Goal: Information Seeking & Learning: Learn about a topic

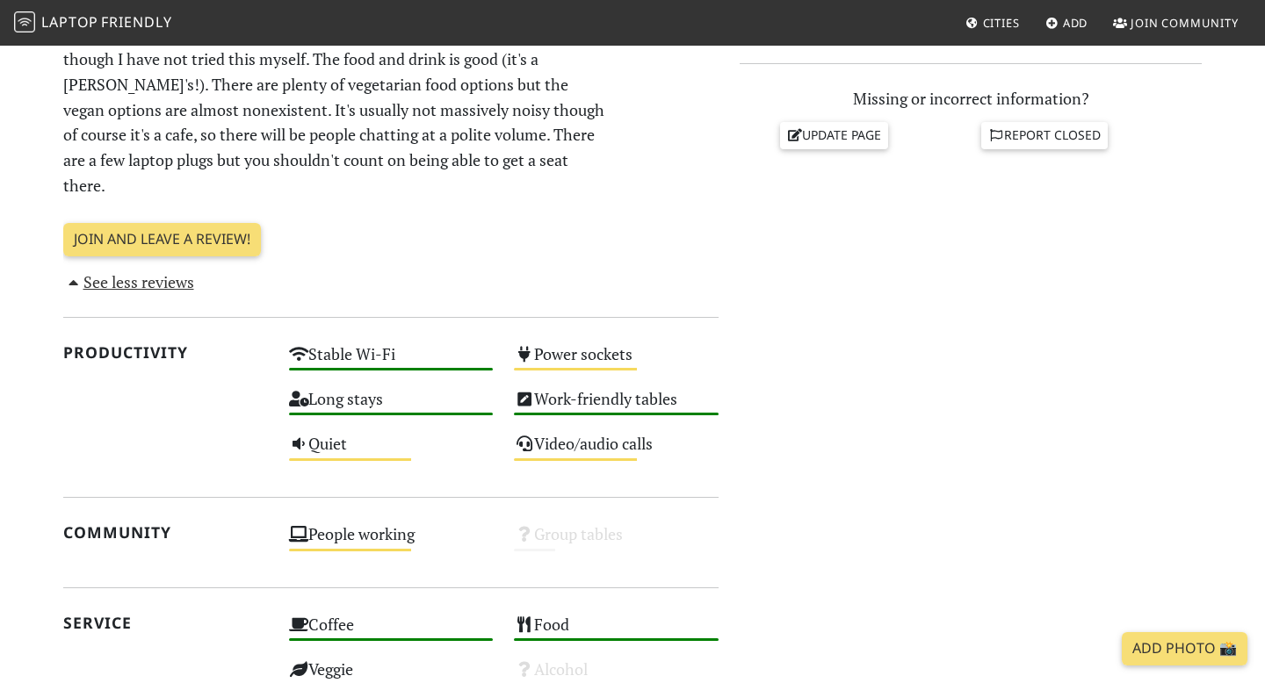
scroll to position [1291, 0]
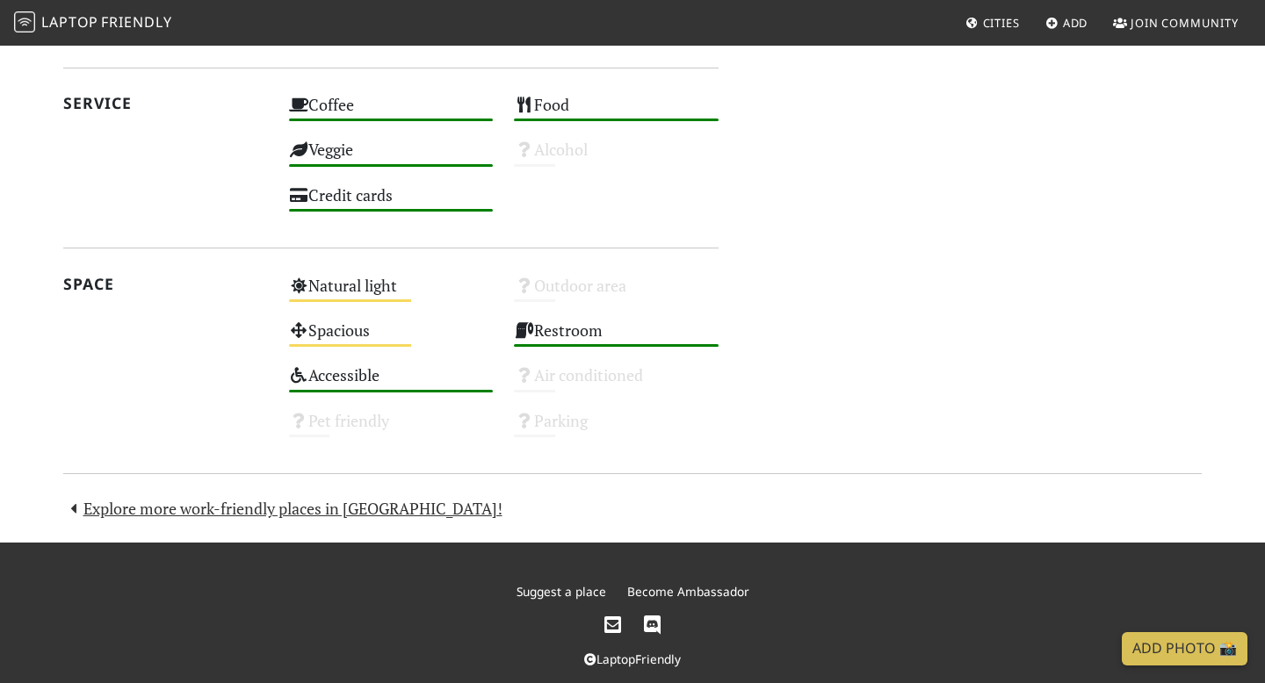
click at [228, 498] on link "Explore more work-friendly places in [GEOGRAPHIC_DATA]!" at bounding box center [282, 508] width 439 height 21
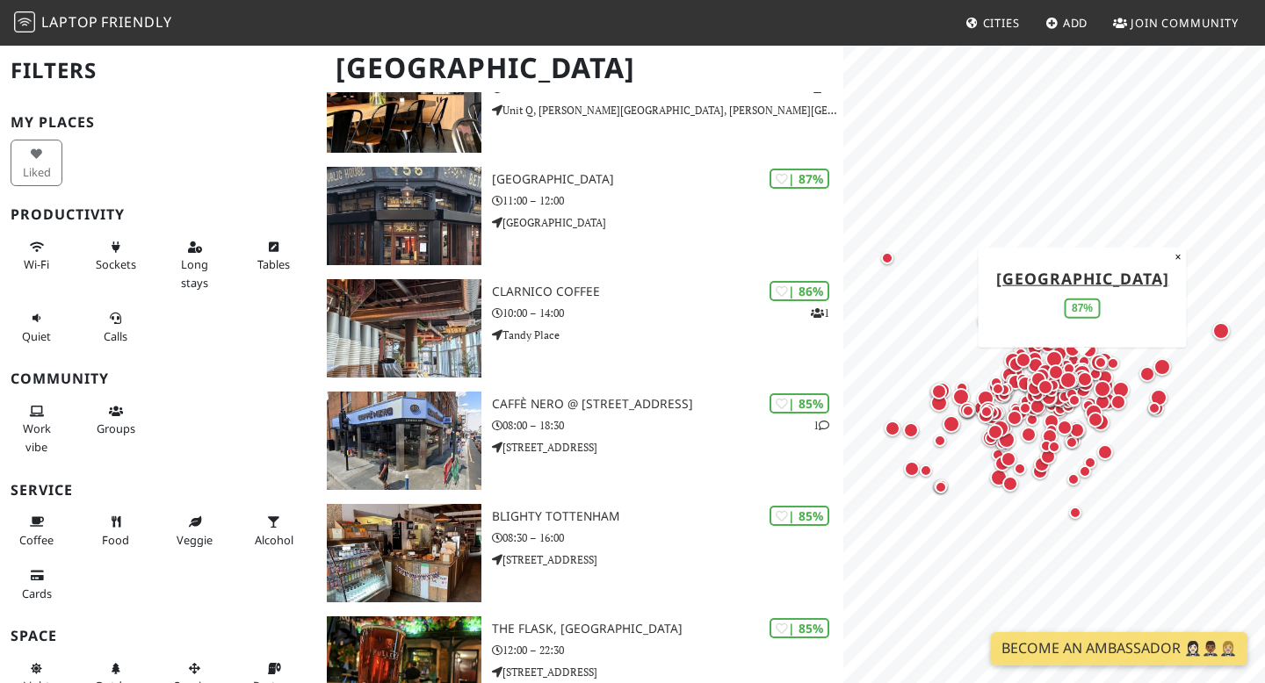
scroll to position [2625, 0]
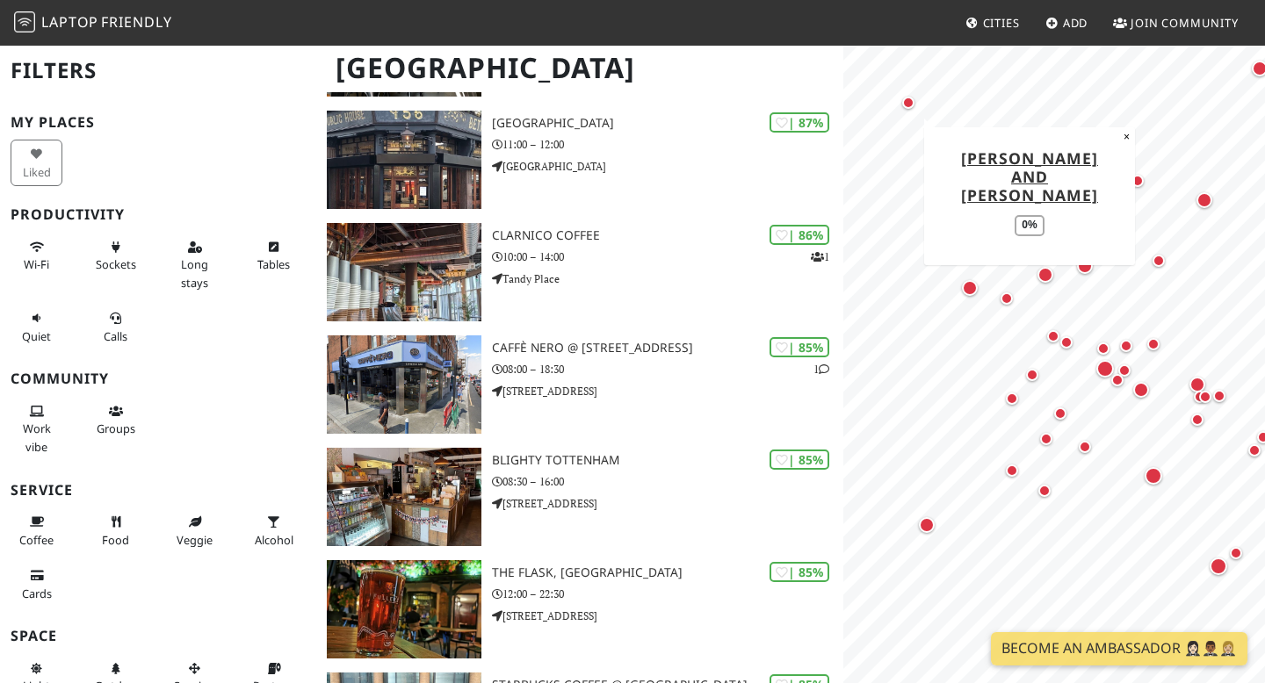
click at [908, 103] on div "Map marker" at bounding box center [908, 103] width 12 height 12
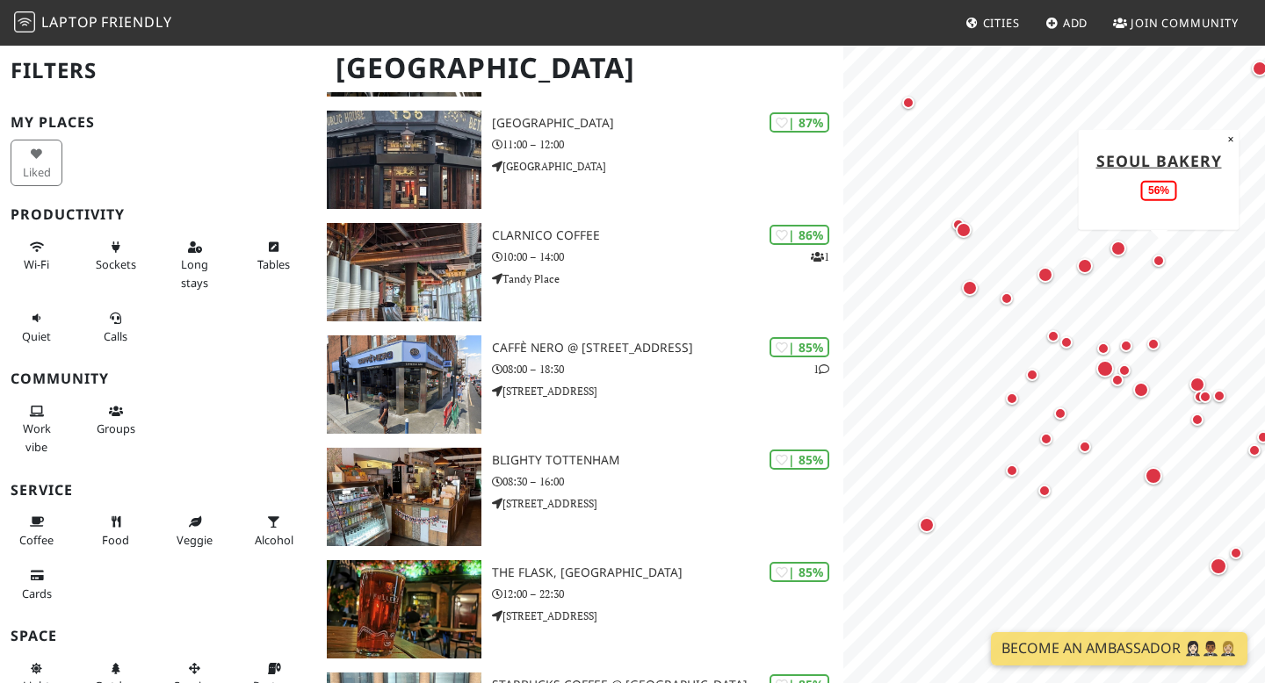
click at [1160, 263] on div "Map marker" at bounding box center [1159, 261] width 12 height 12
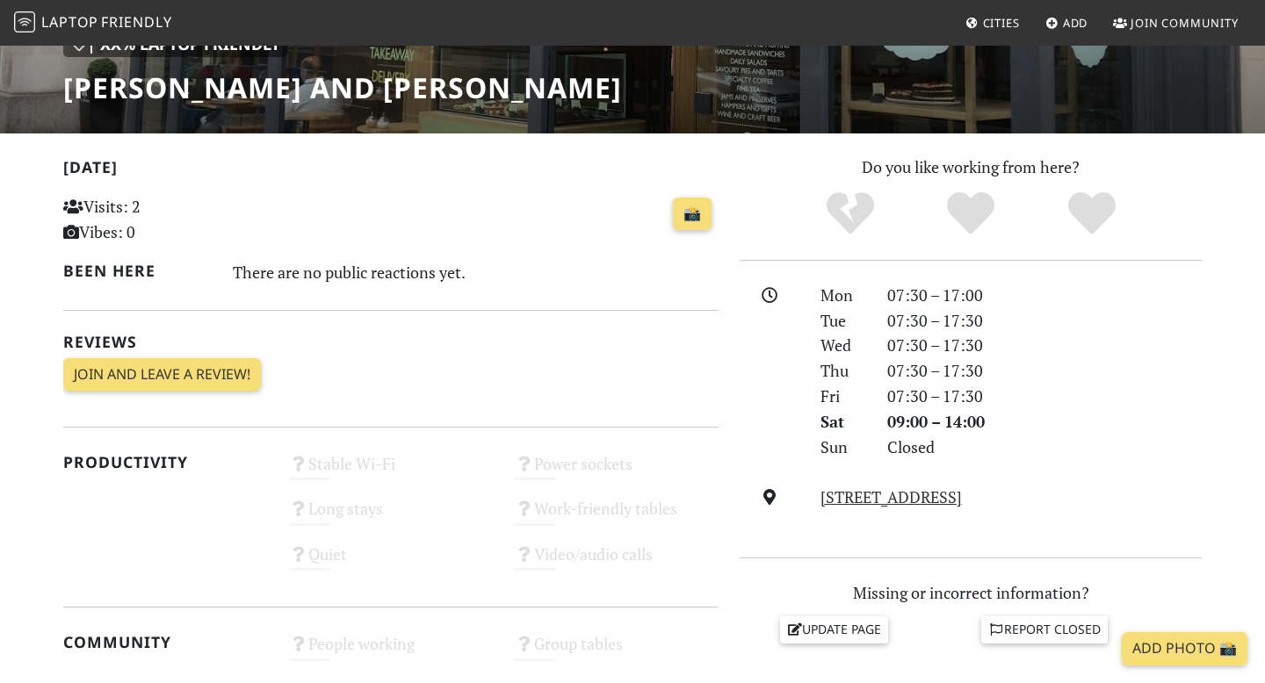
scroll to position [313, 0]
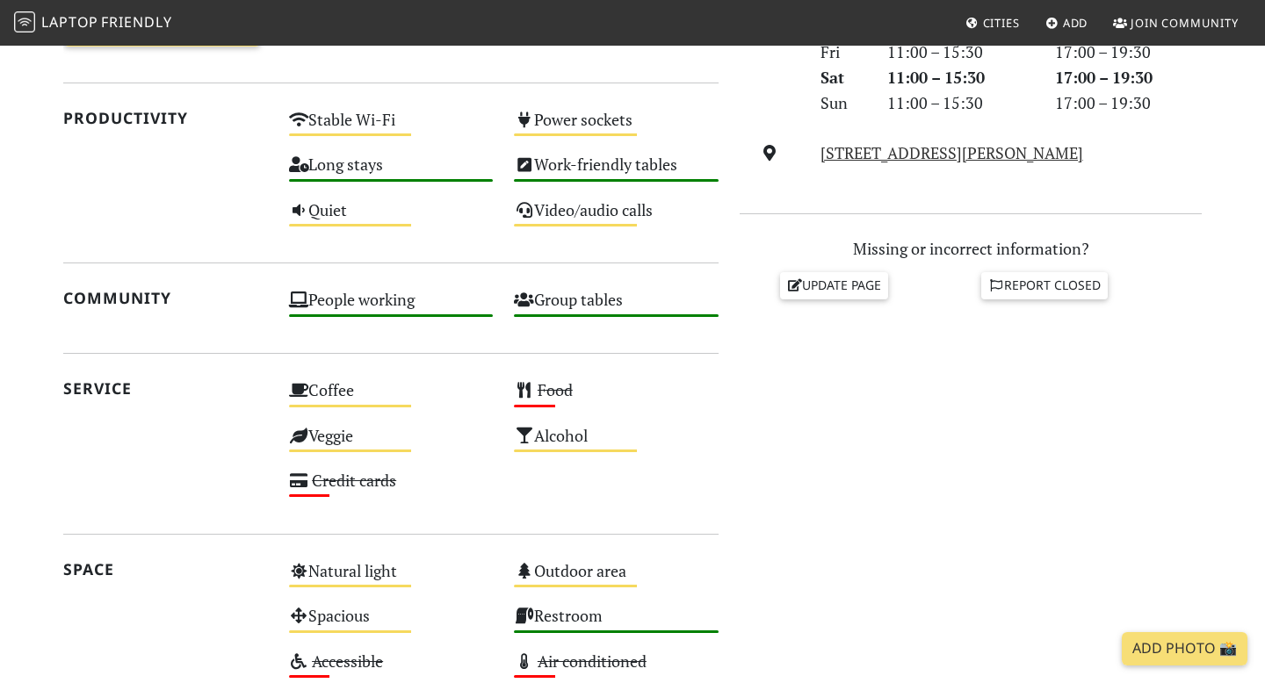
scroll to position [645, 0]
